Goal: Go to known website: Access a specific website the user already knows

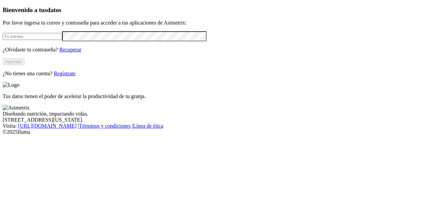
type input "[EMAIL_ADDRESS][DOMAIN_NAME]"
click at [24, 65] on button "Ingresar" at bounding box center [14, 61] width 22 height 7
